Goal: Transaction & Acquisition: Purchase product/service

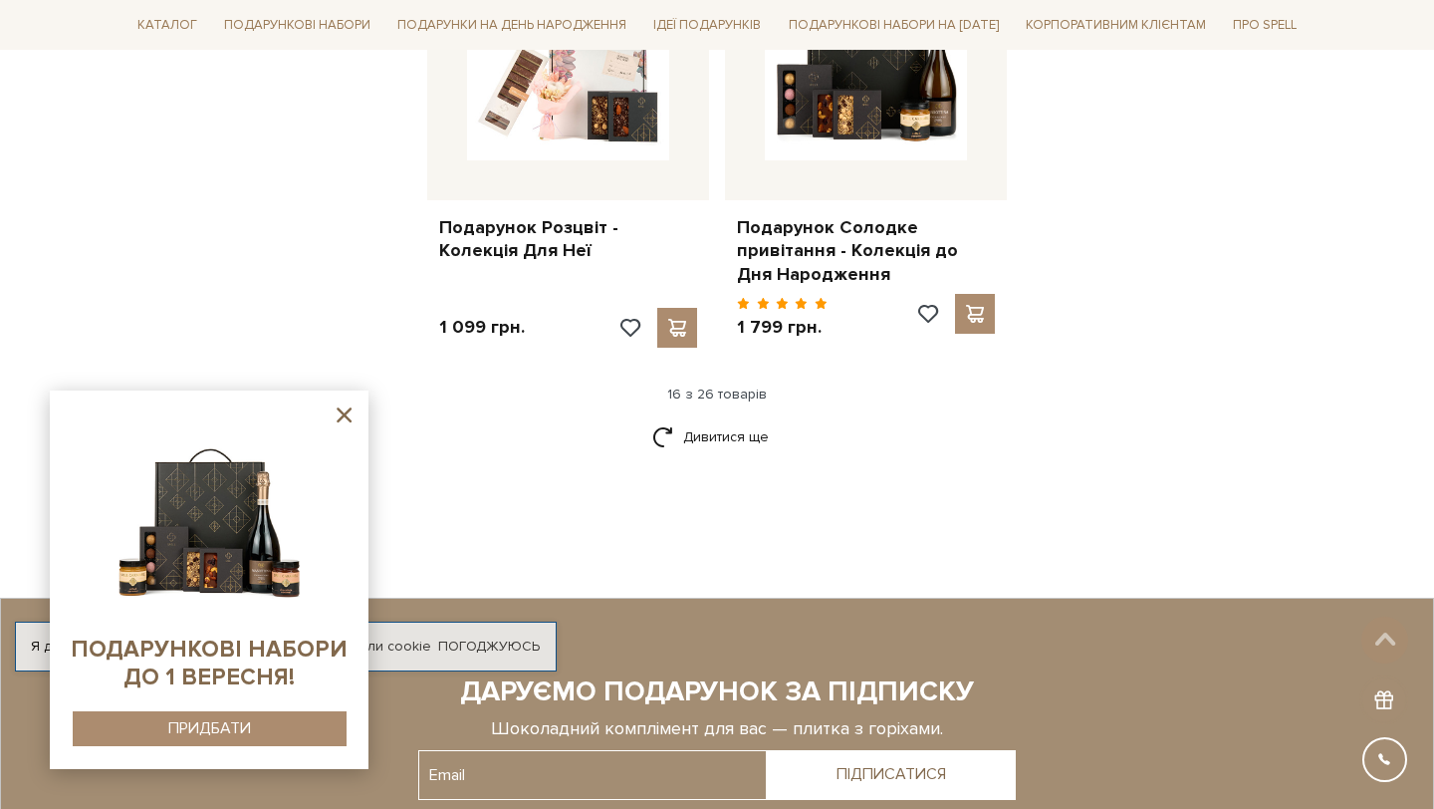
scroll to position [2604, 0]
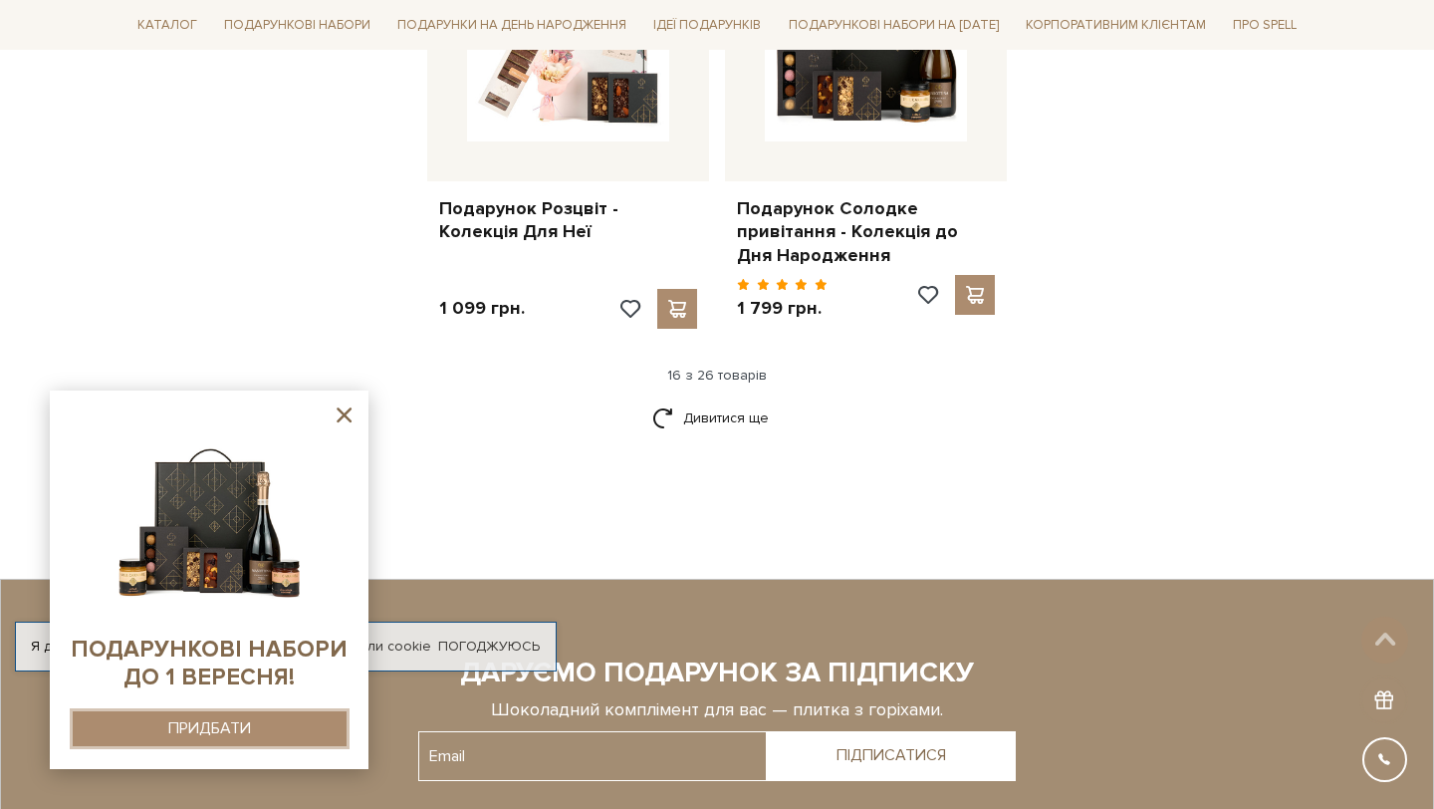
click at [257, 725] on button "ПРИДБАТИ" at bounding box center [210, 728] width 274 height 35
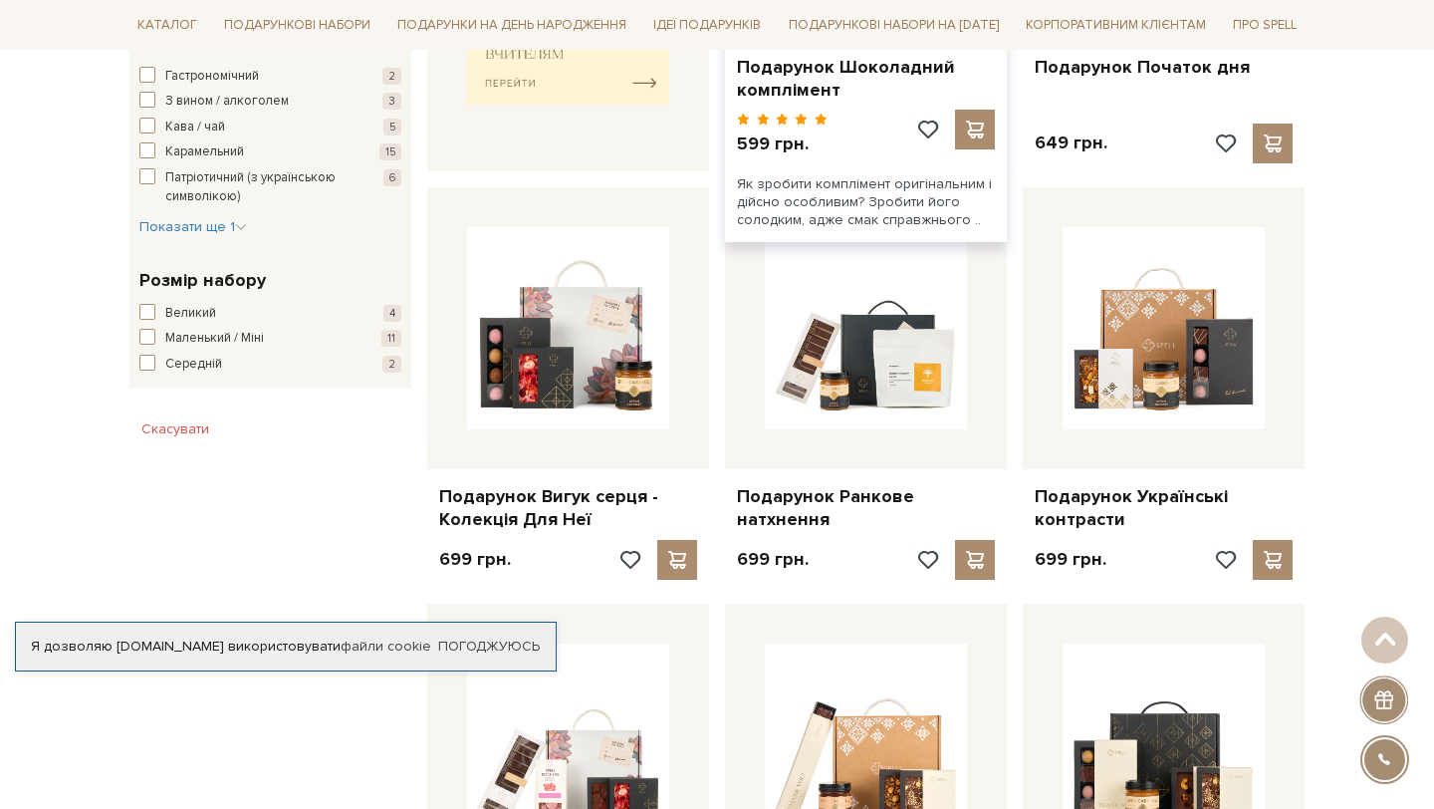
scroll to position [1184, 0]
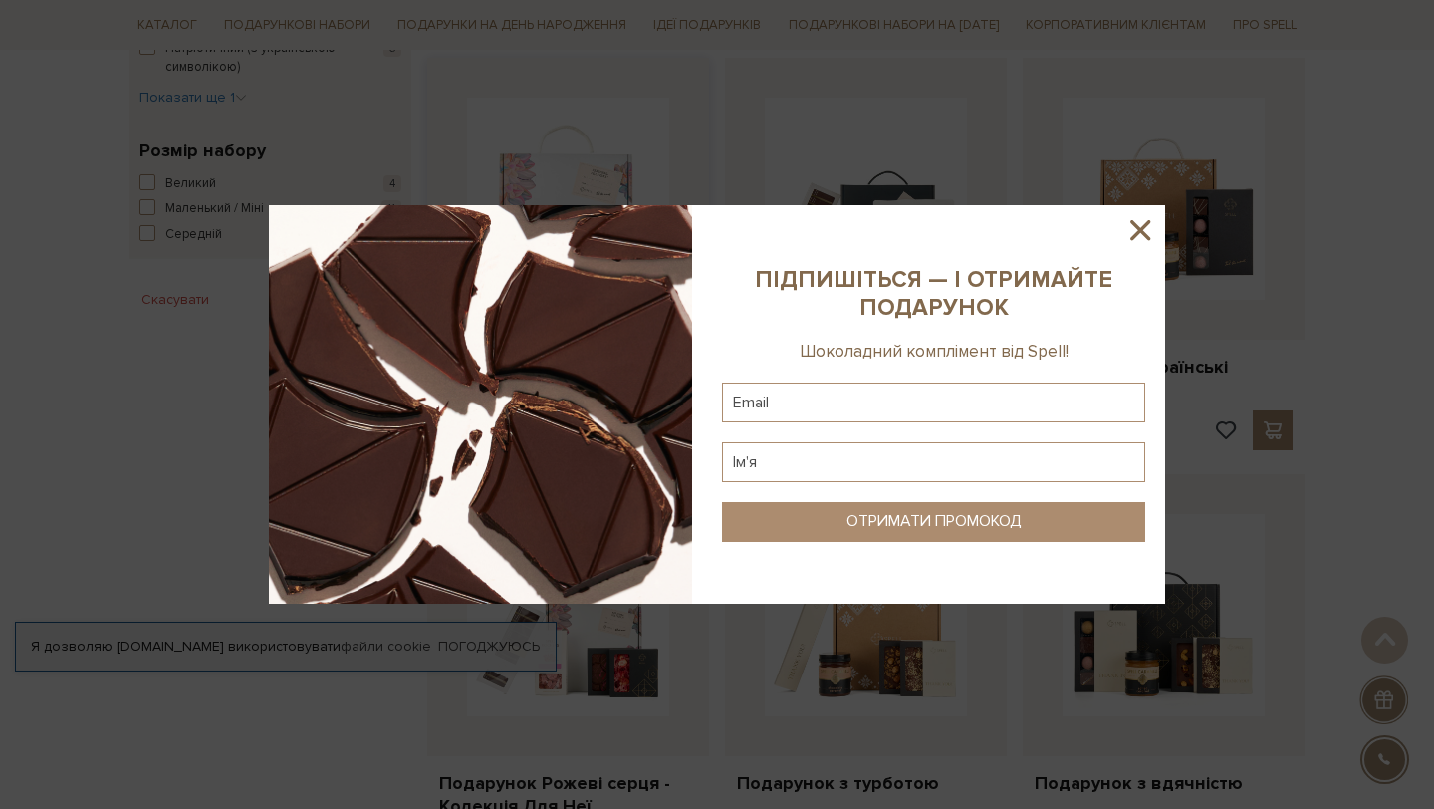
click at [660, 245] on div at bounding box center [717, 404] width 1434 height 809
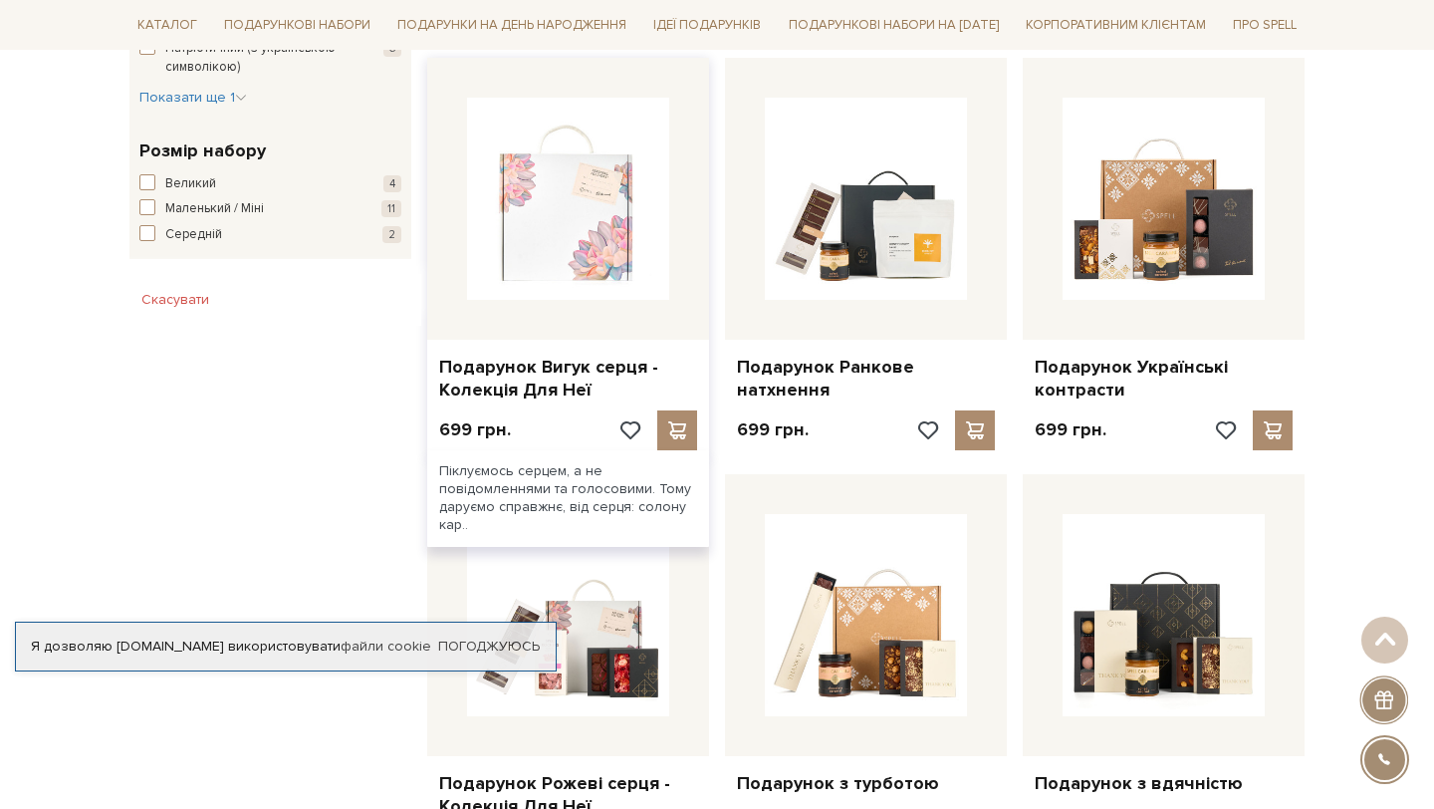
click at [632, 243] on img at bounding box center [568, 199] width 202 height 202
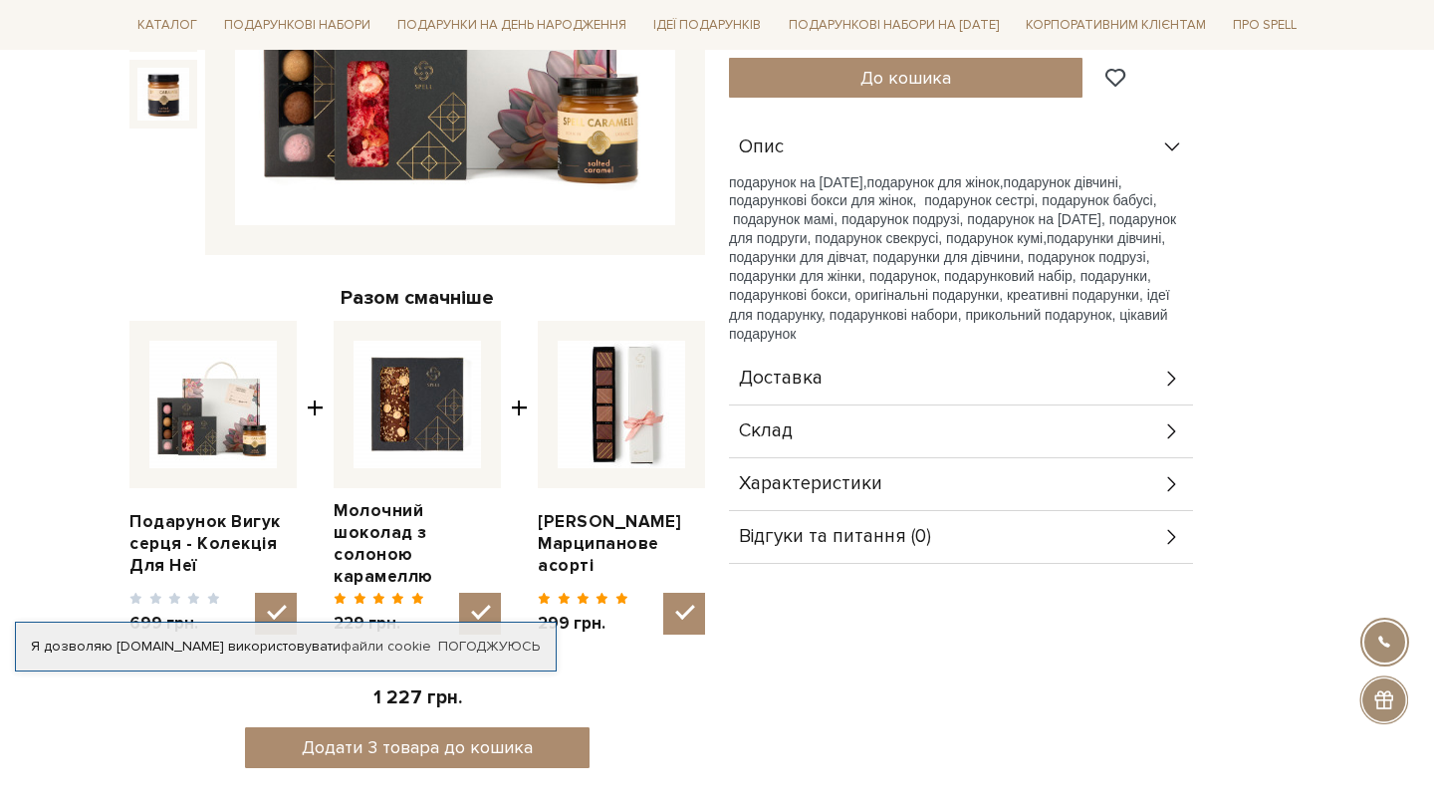
scroll to position [516, 0]
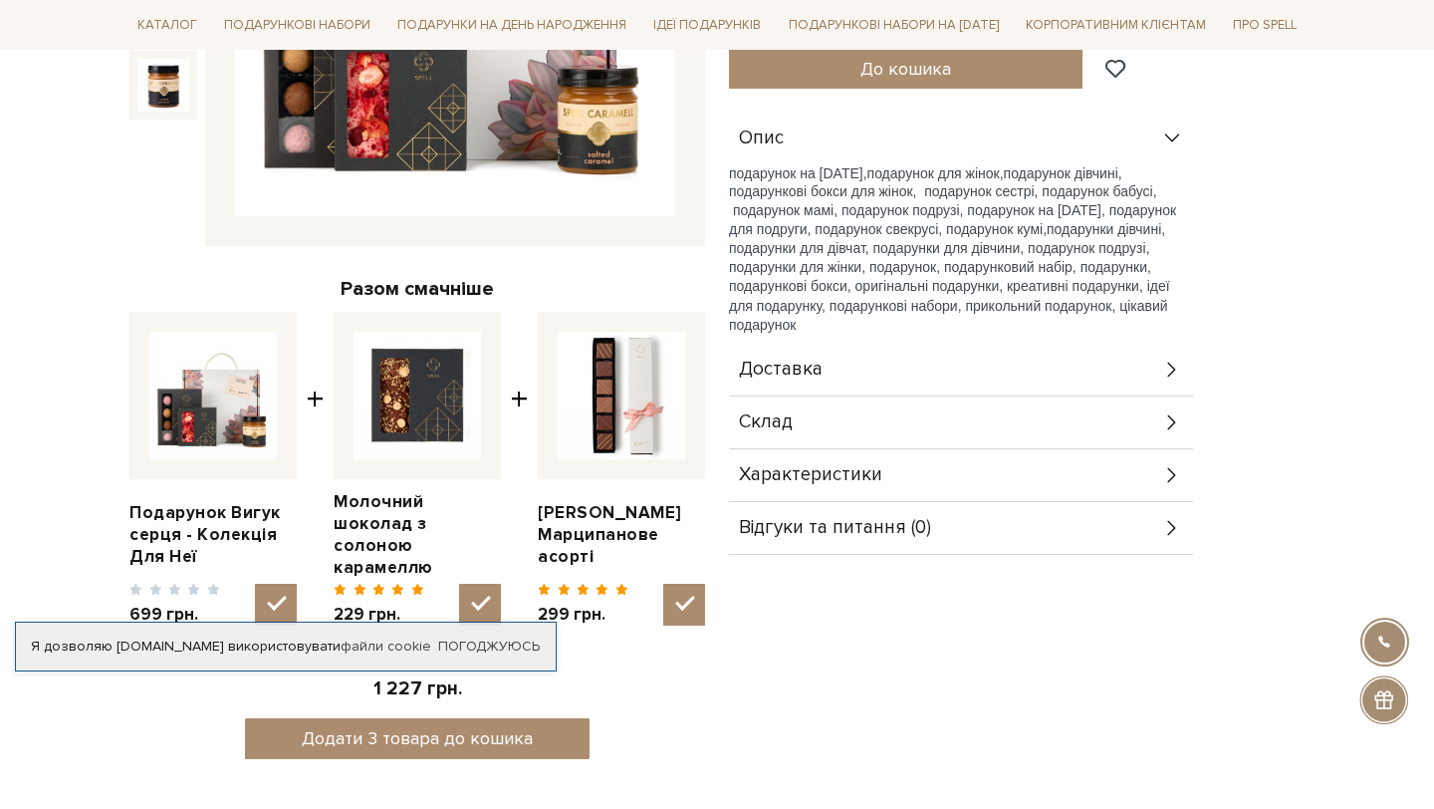
click at [811, 361] on span "Доставка" at bounding box center [781, 370] width 84 height 18
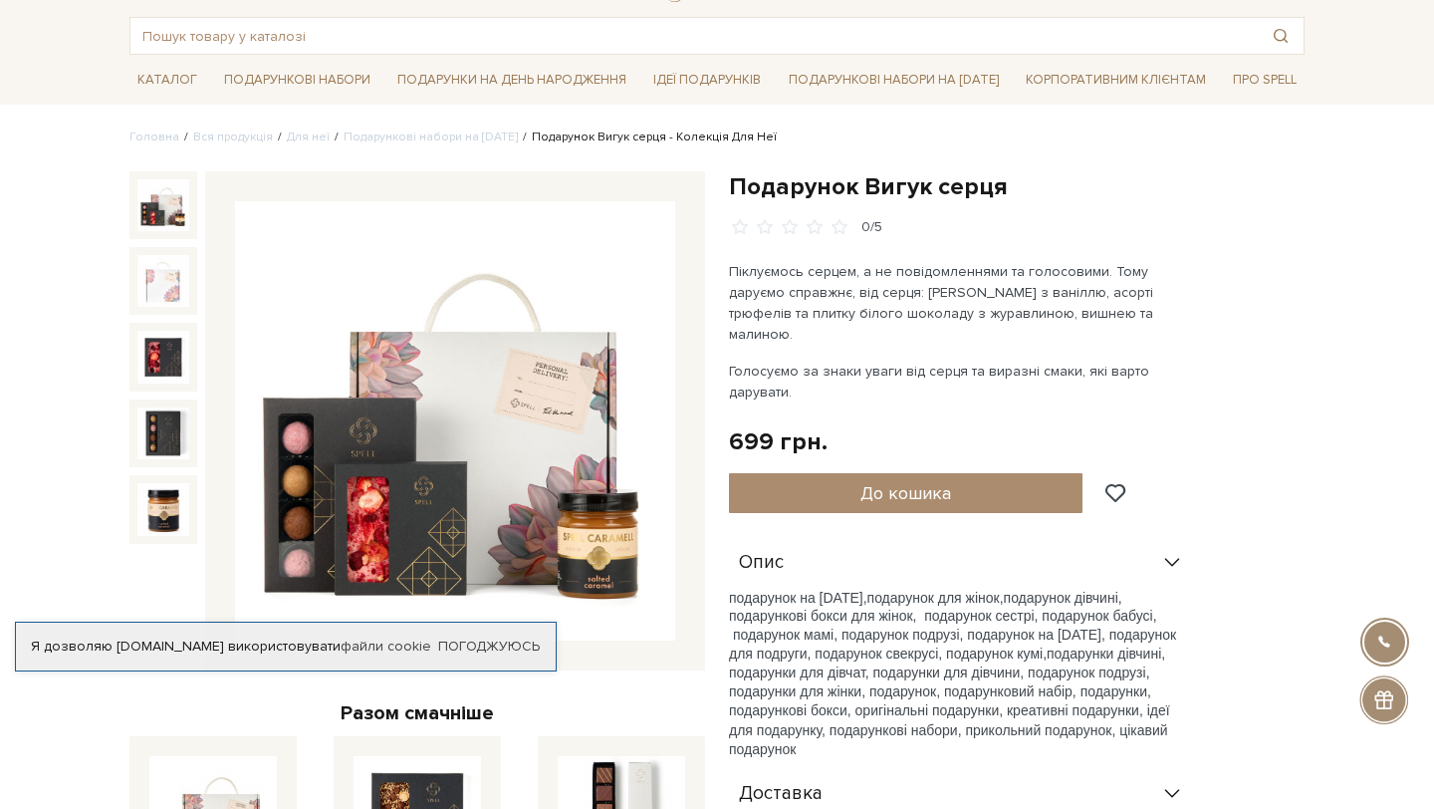
scroll to position [0, 0]
